Goal: Task Accomplishment & Management: Use online tool/utility

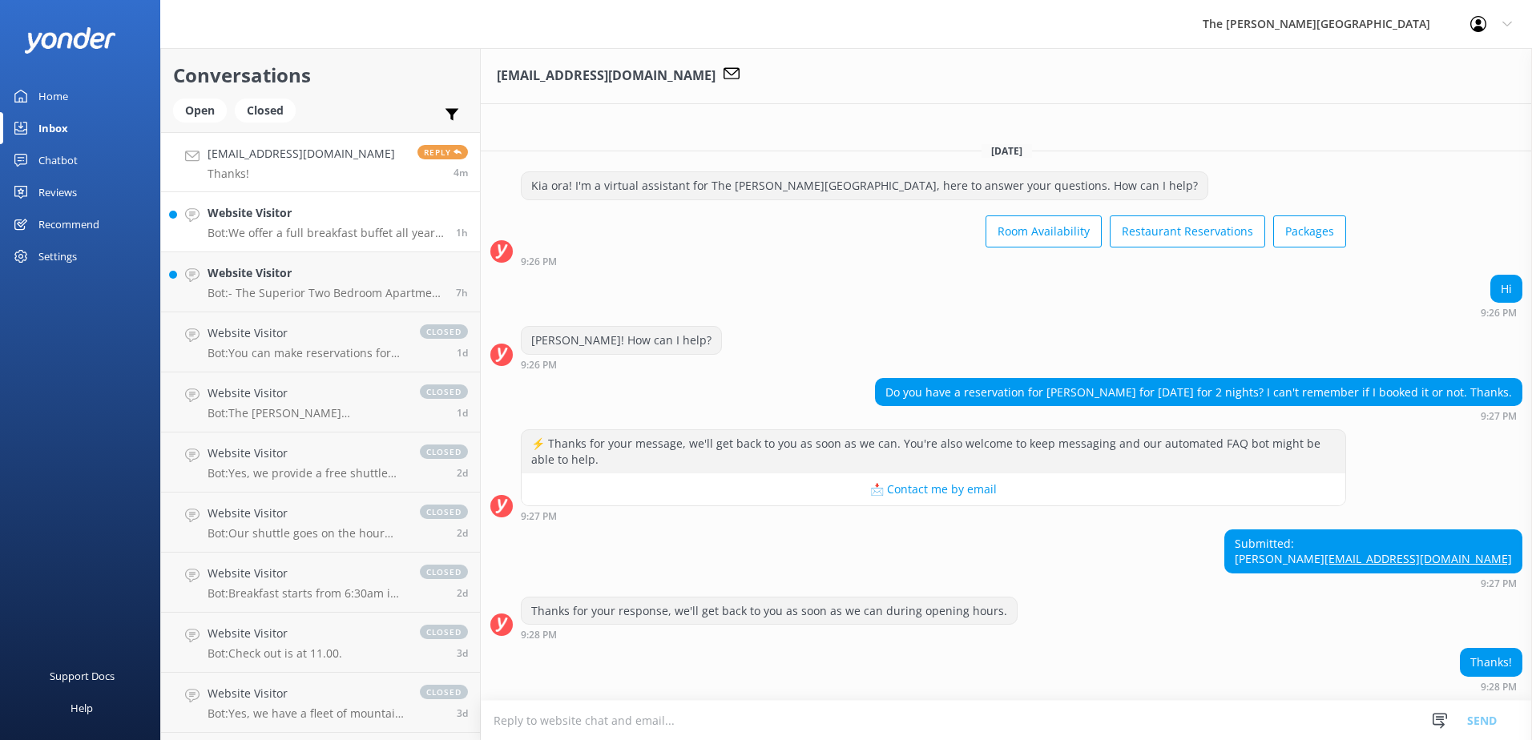
click at [304, 225] on div "Website Visitor Bot: We offer a full breakfast buffet all year round, except in…" at bounding box center [326, 221] width 236 height 35
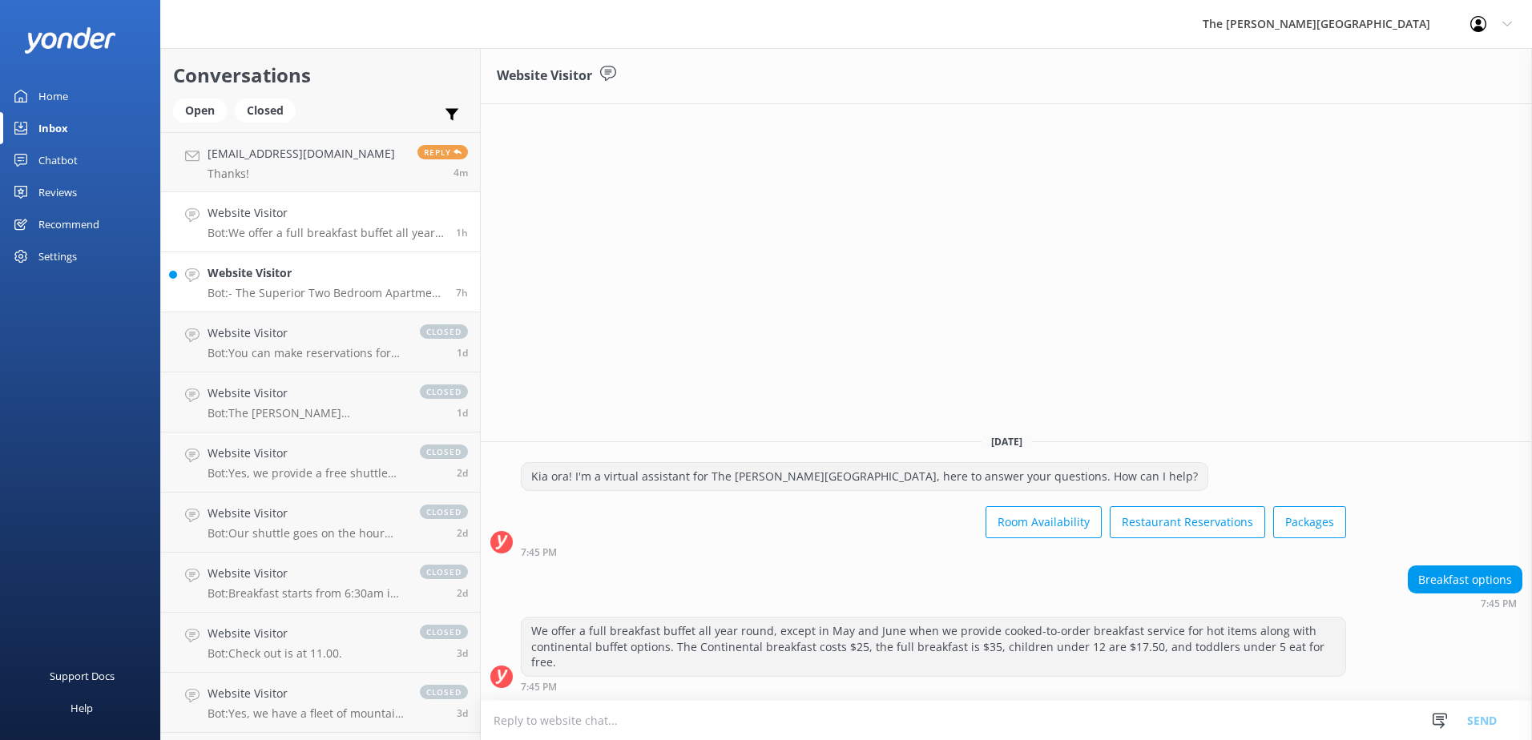
click at [330, 275] on h4 "Website Visitor" at bounding box center [326, 273] width 236 height 18
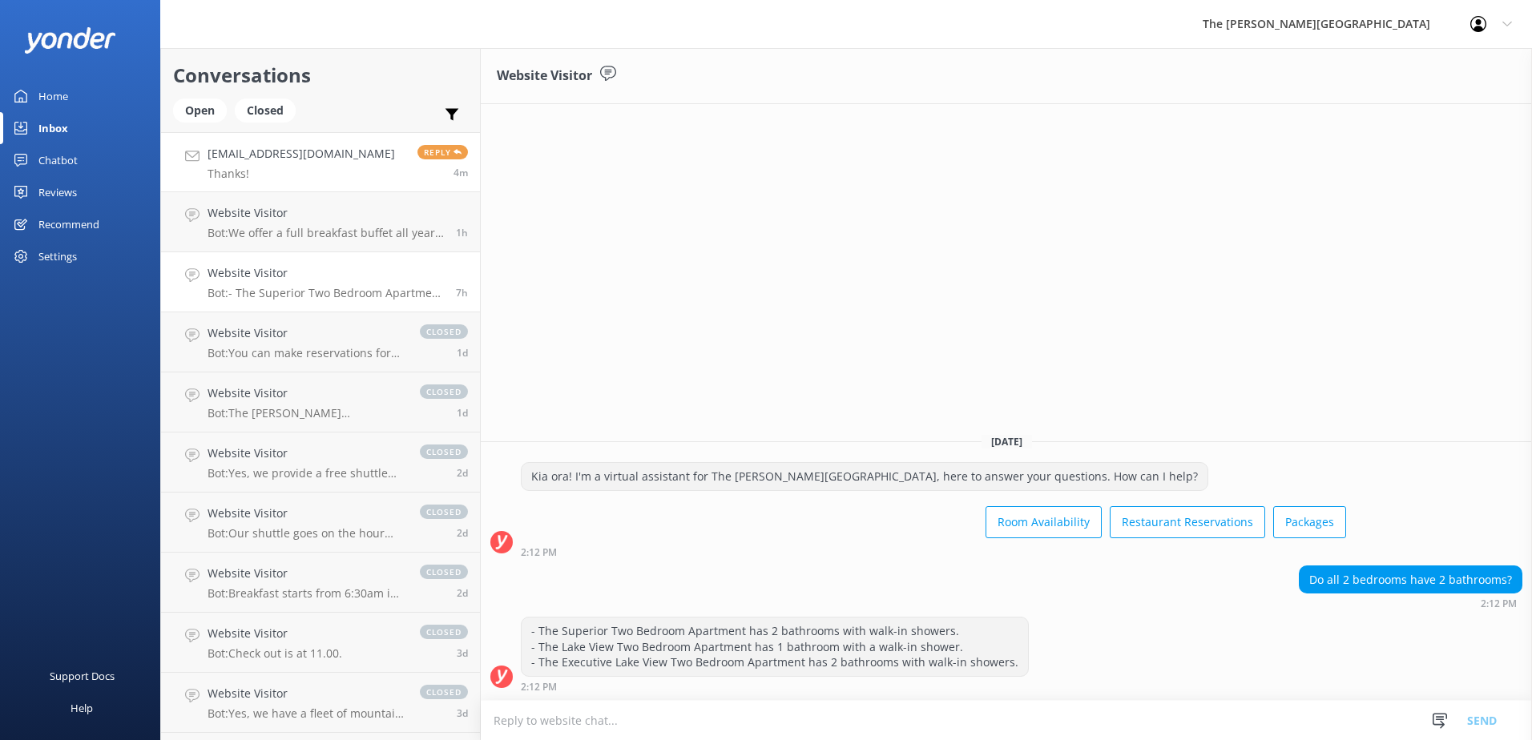
click at [322, 152] on h4 "[EMAIL_ADDRESS][DOMAIN_NAME]" at bounding box center [301, 154] width 187 height 18
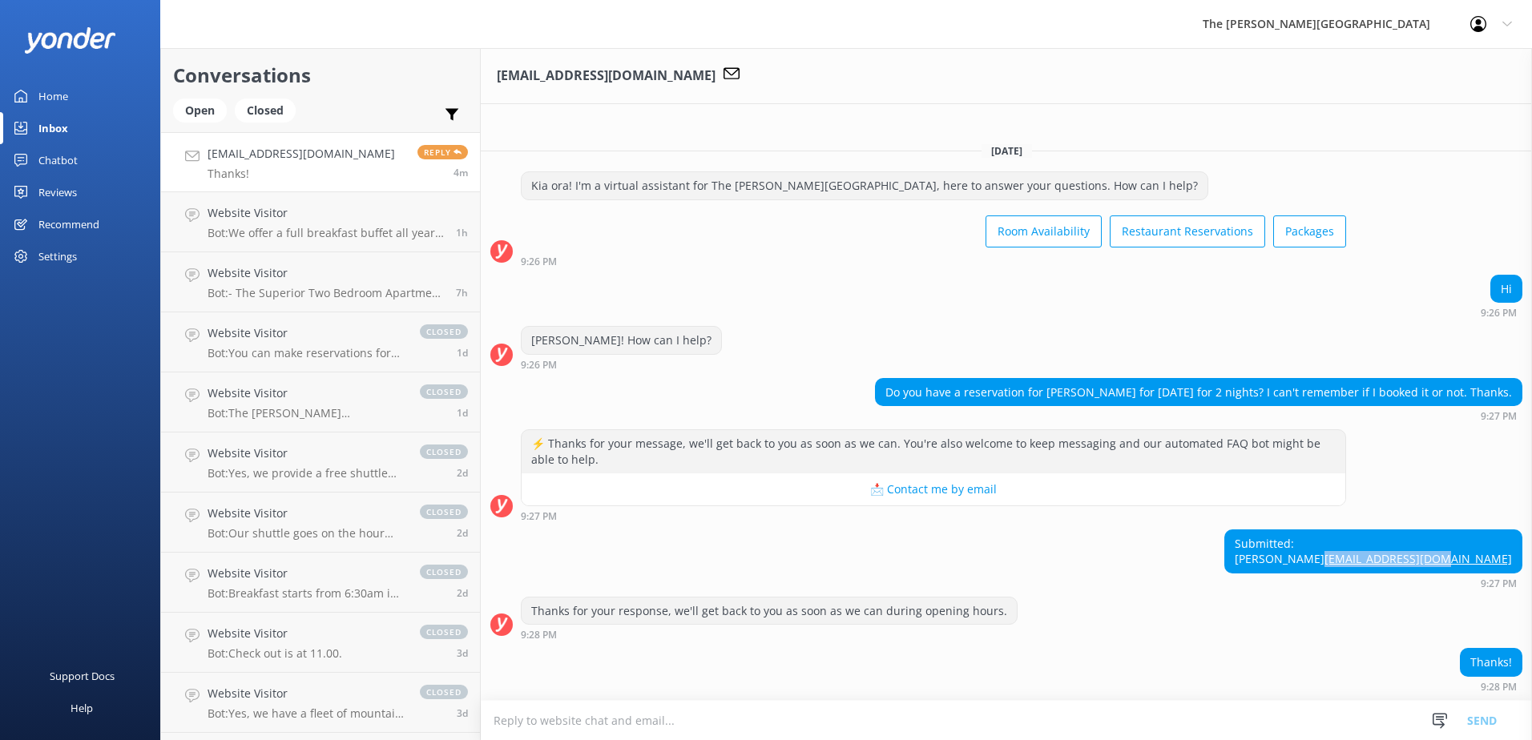
drag, startPoint x: 1516, startPoint y: 561, endPoint x: 1382, endPoint y: 566, distance: 133.9
click at [1382, 566] on div "Submitted: [PERSON_NAME] [EMAIL_ADDRESS][DOMAIN_NAME]" at bounding box center [1373, 551] width 296 height 42
copy link "[EMAIL_ADDRESS][DOMAIN_NAME]"
click at [1102, 562] on div "Submitted: [PERSON_NAME] [EMAIL_ADDRESS][DOMAIN_NAME] 9:27 PM" at bounding box center [1006, 559] width 1051 height 59
